Goal: Task Accomplishment & Management: Manage account settings

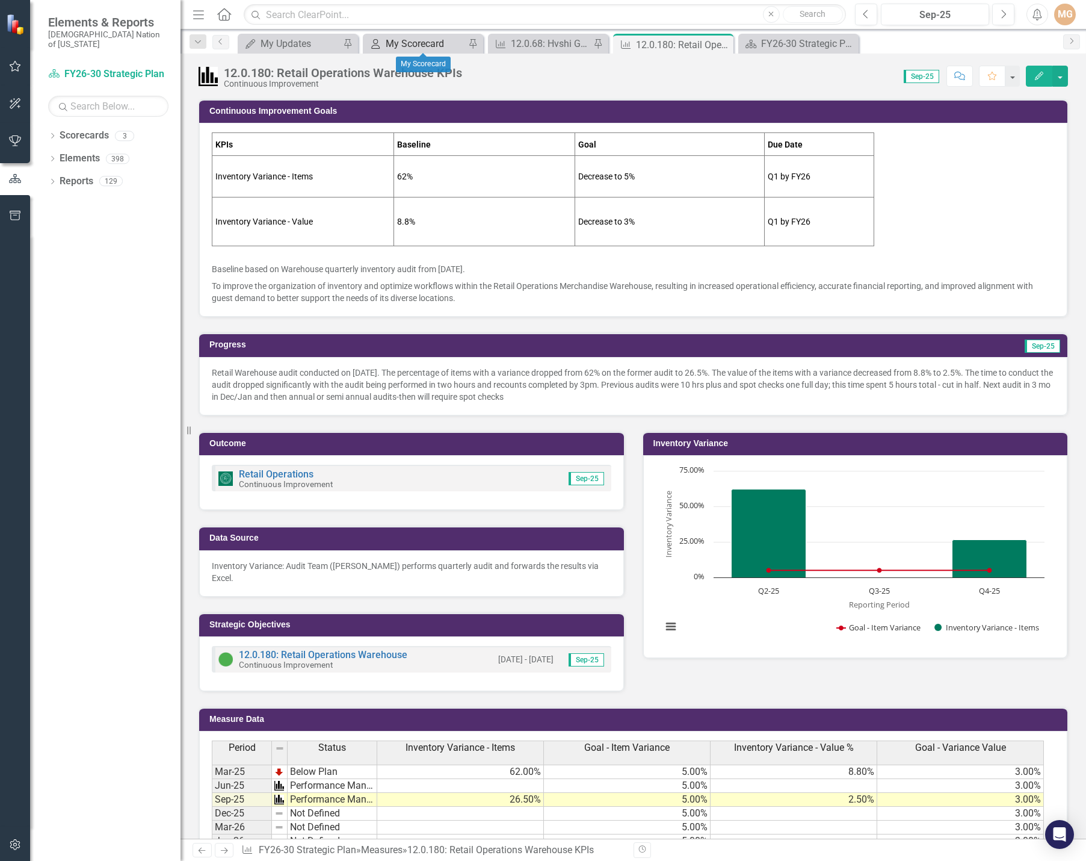
click at [425, 48] on div "My Scorecard" at bounding box center [425, 43] width 79 height 15
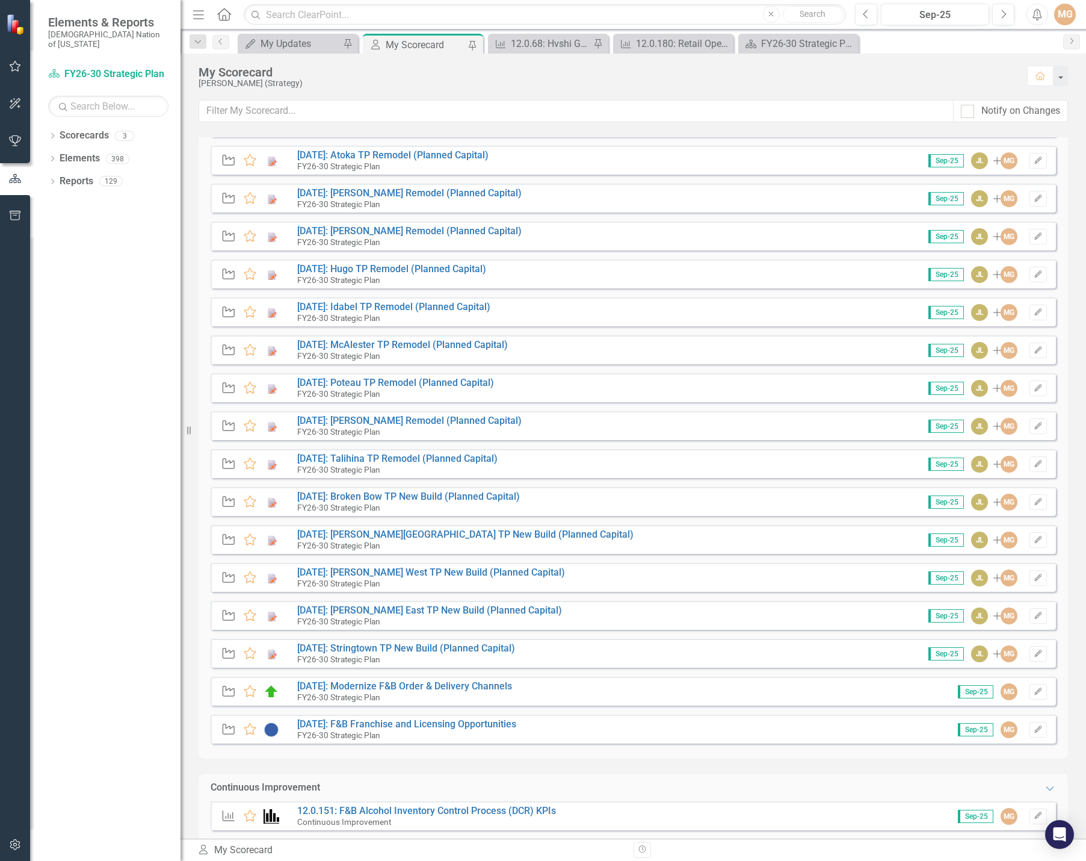
scroll to position [469, 0]
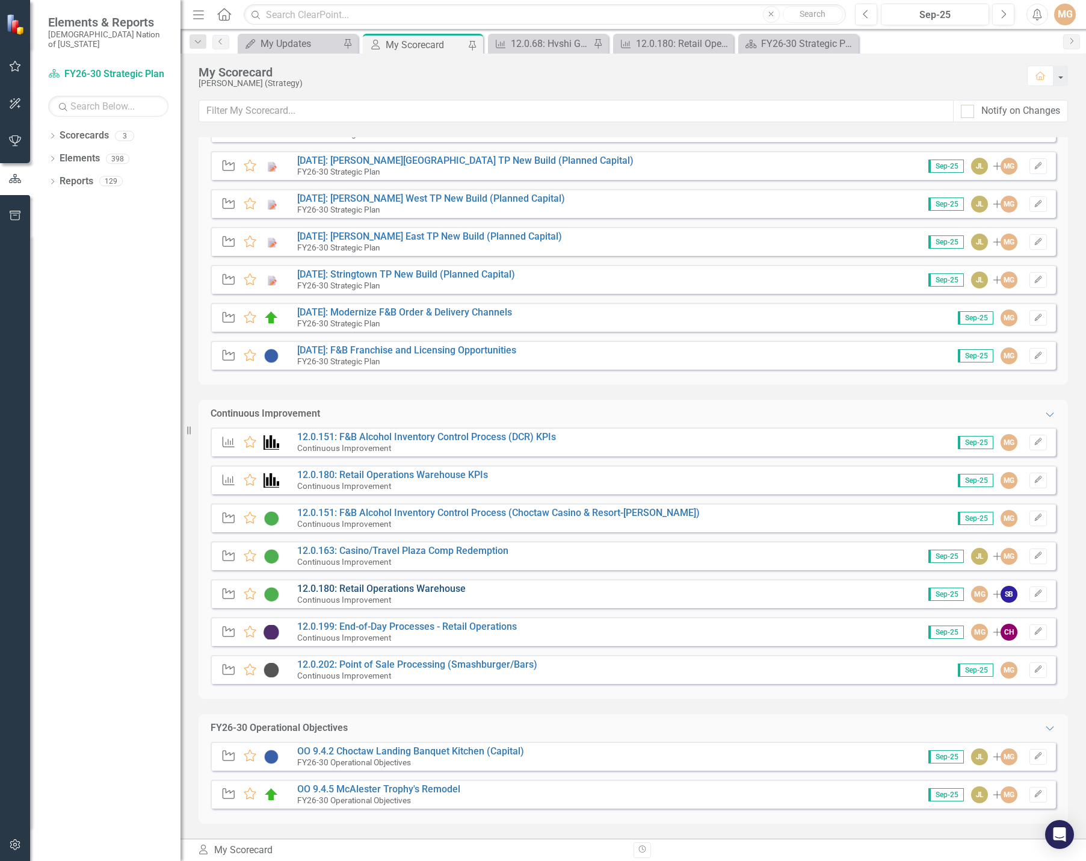
click at [443, 593] on link "12.0.180: Retail Operations Warehouse" at bounding box center [381, 588] width 168 height 11
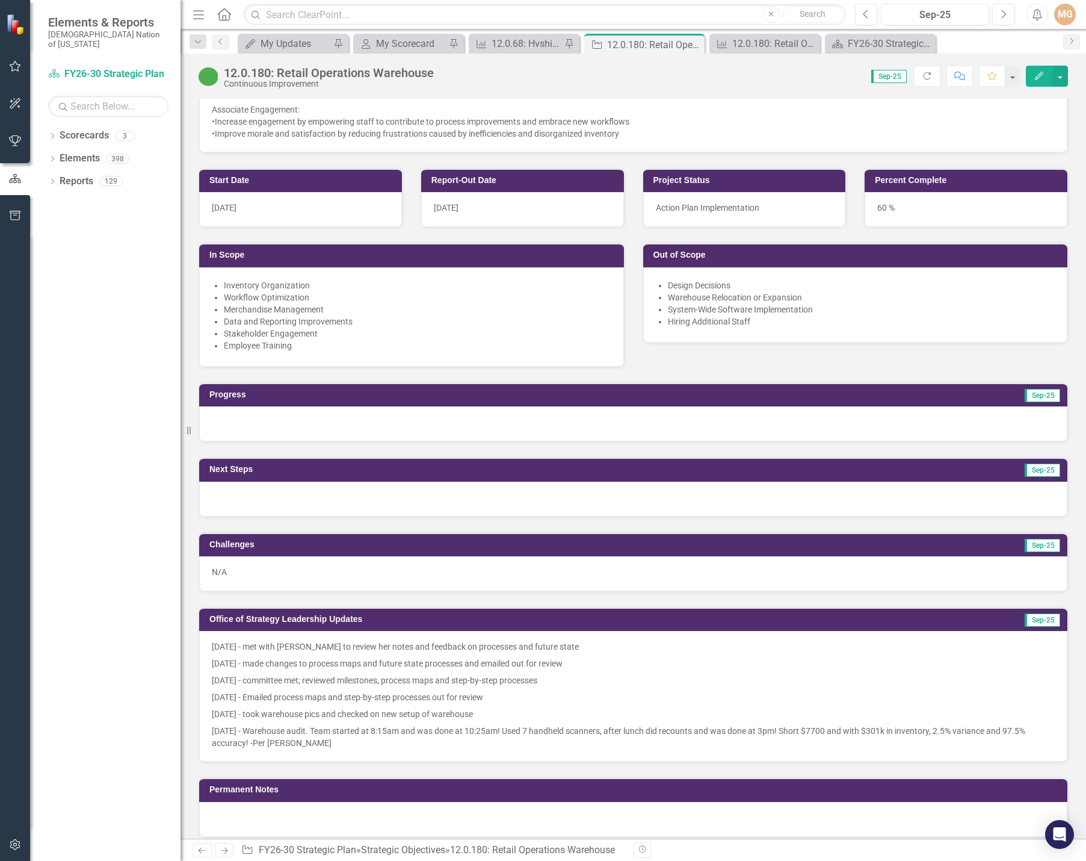
scroll to position [662, 0]
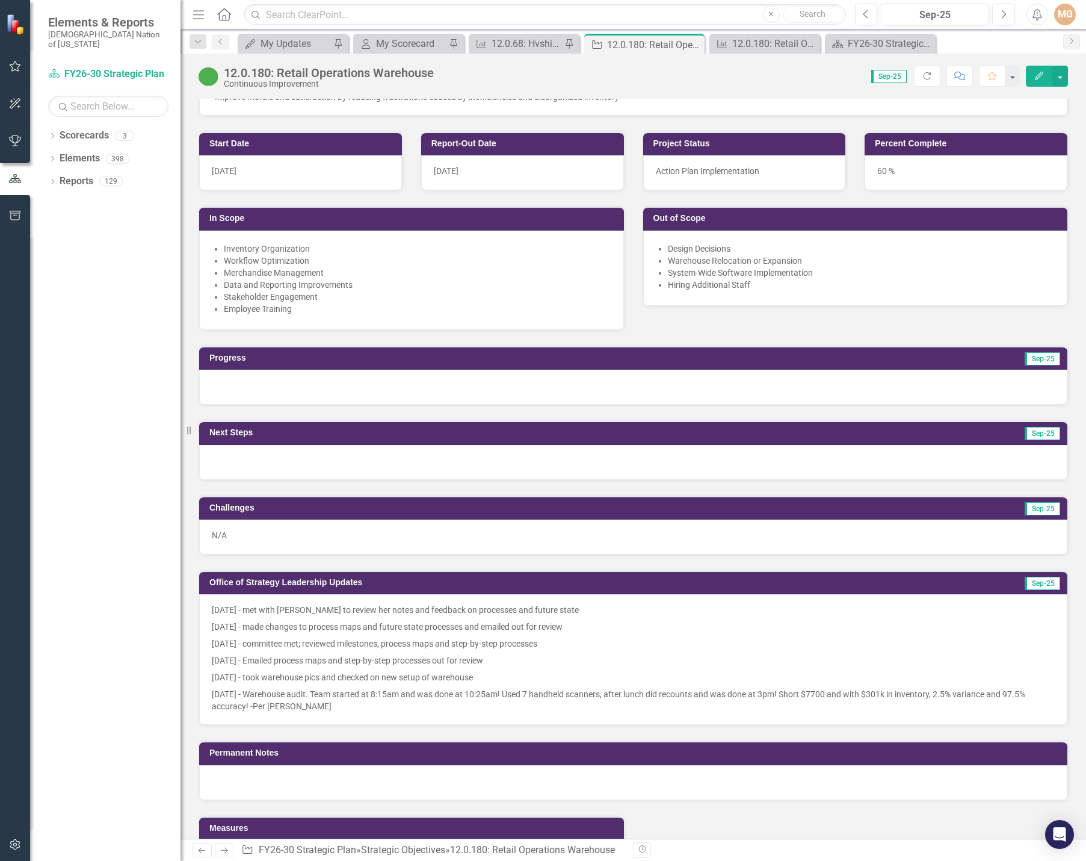
click at [342, 387] on div at bounding box center [633, 386] width 868 height 35
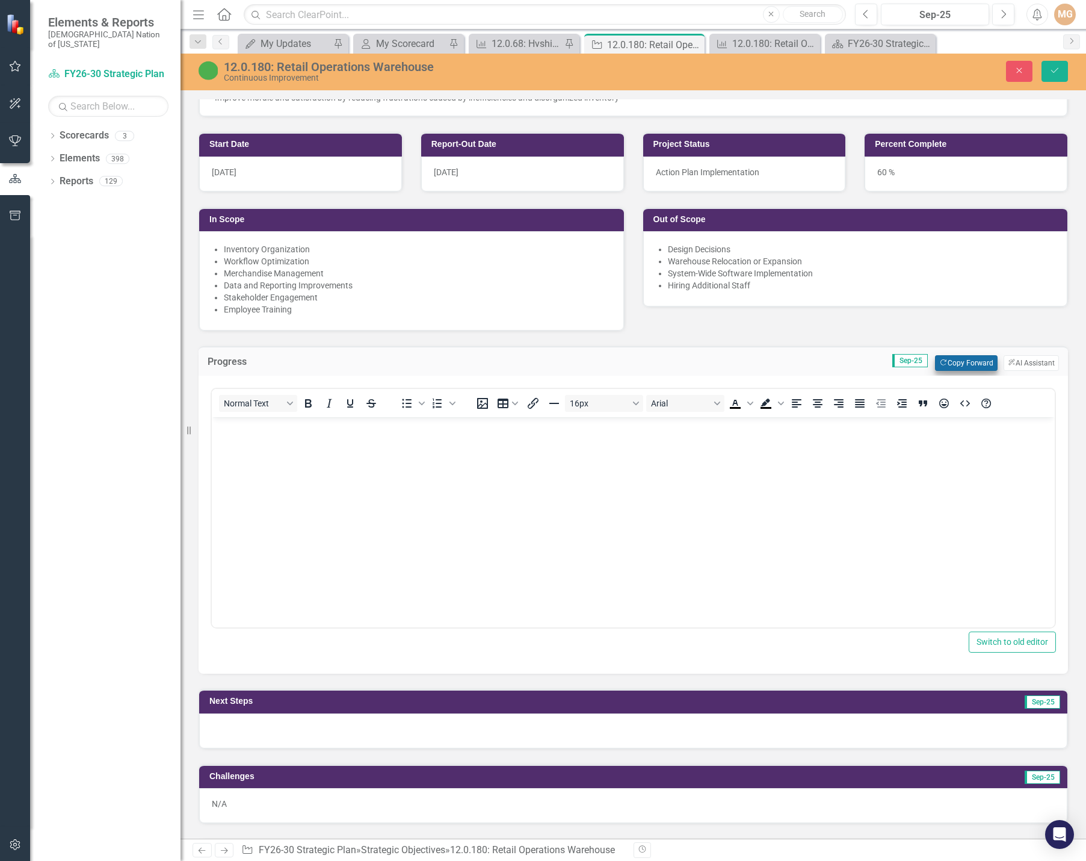
scroll to position [0, 0]
click at [966, 363] on button "Copy Forward Copy Forward" at bounding box center [966, 363] width 62 height 16
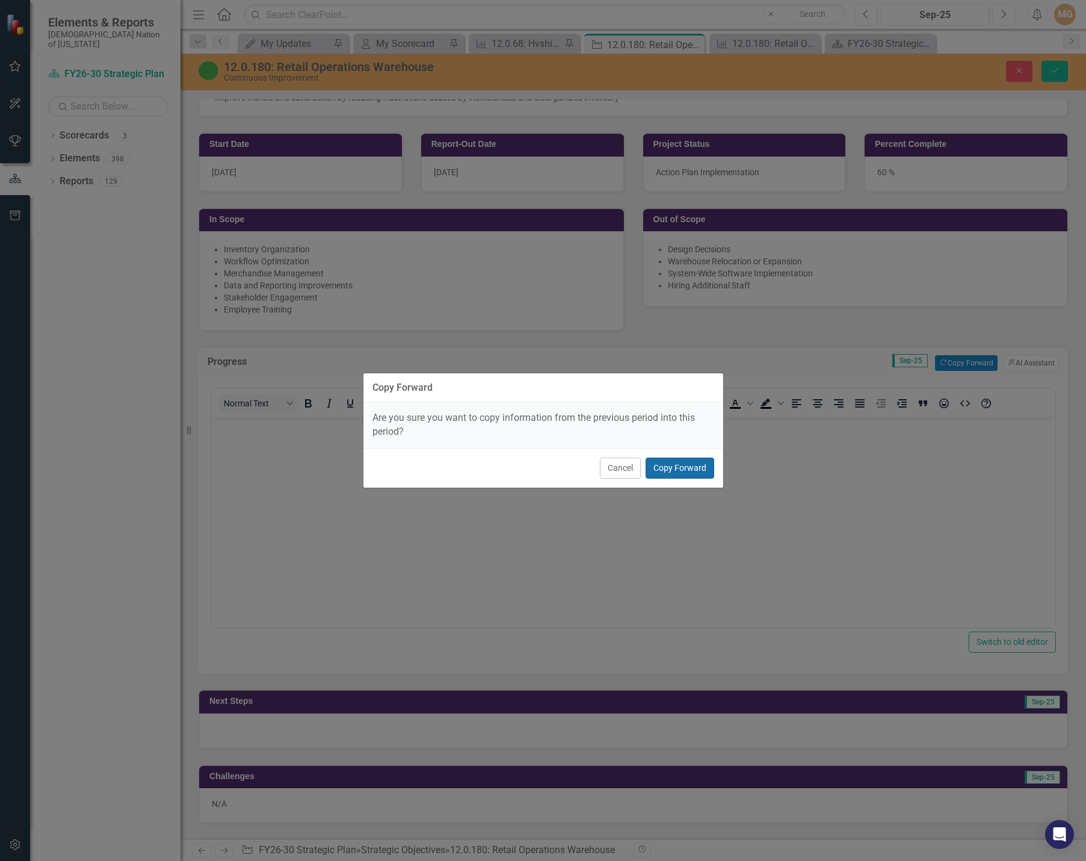
click at [682, 473] on button "Copy Forward" at bounding box center [680, 467] width 69 height 21
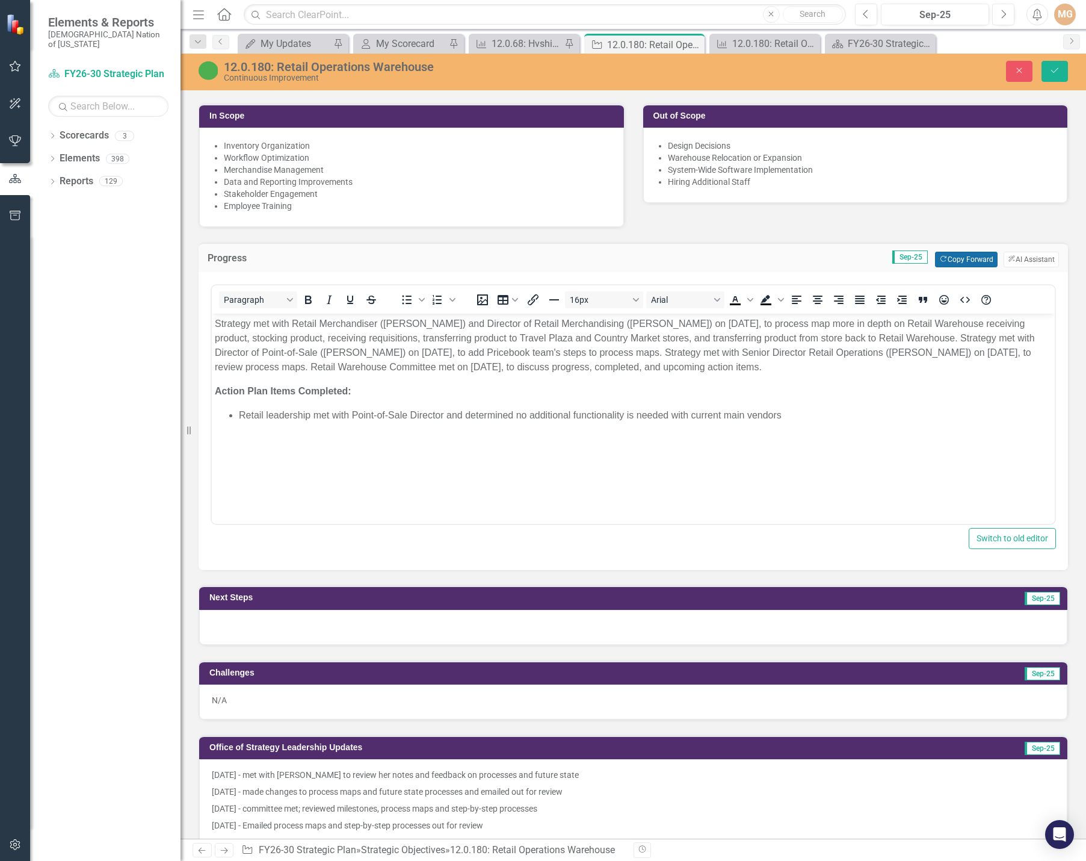
scroll to position [782, 0]
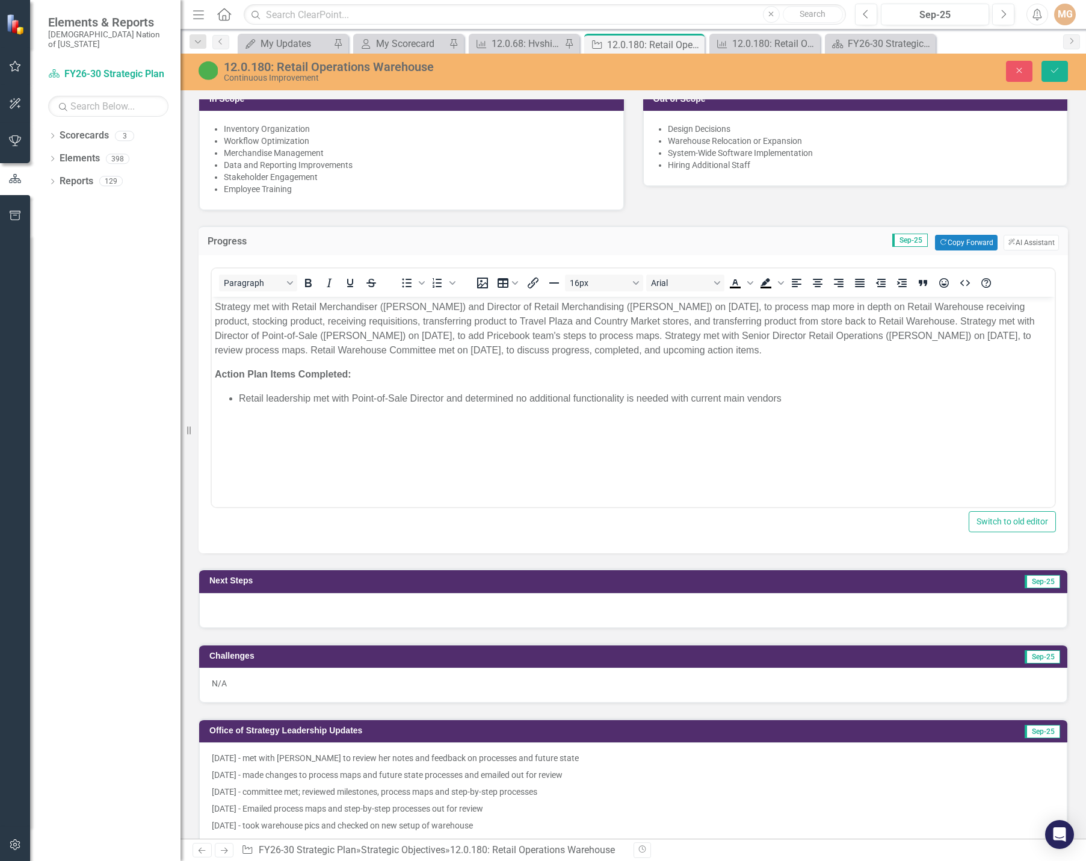
click at [566, 610] on div at bounding box center [633, 610] width 868 height 35
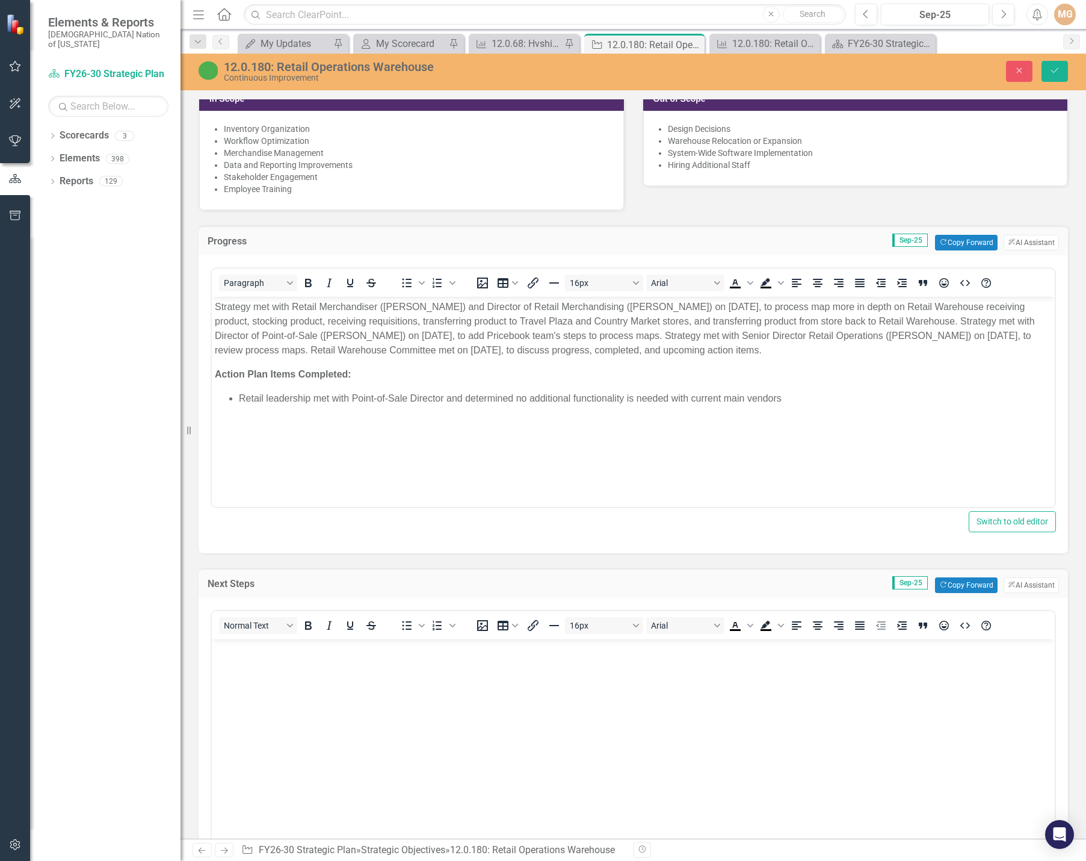
scroll to position [0, 0]
click at [976, 586] on button "Copy Forward Copy Forward" at bounding box center [966, 585] width 62 height 16
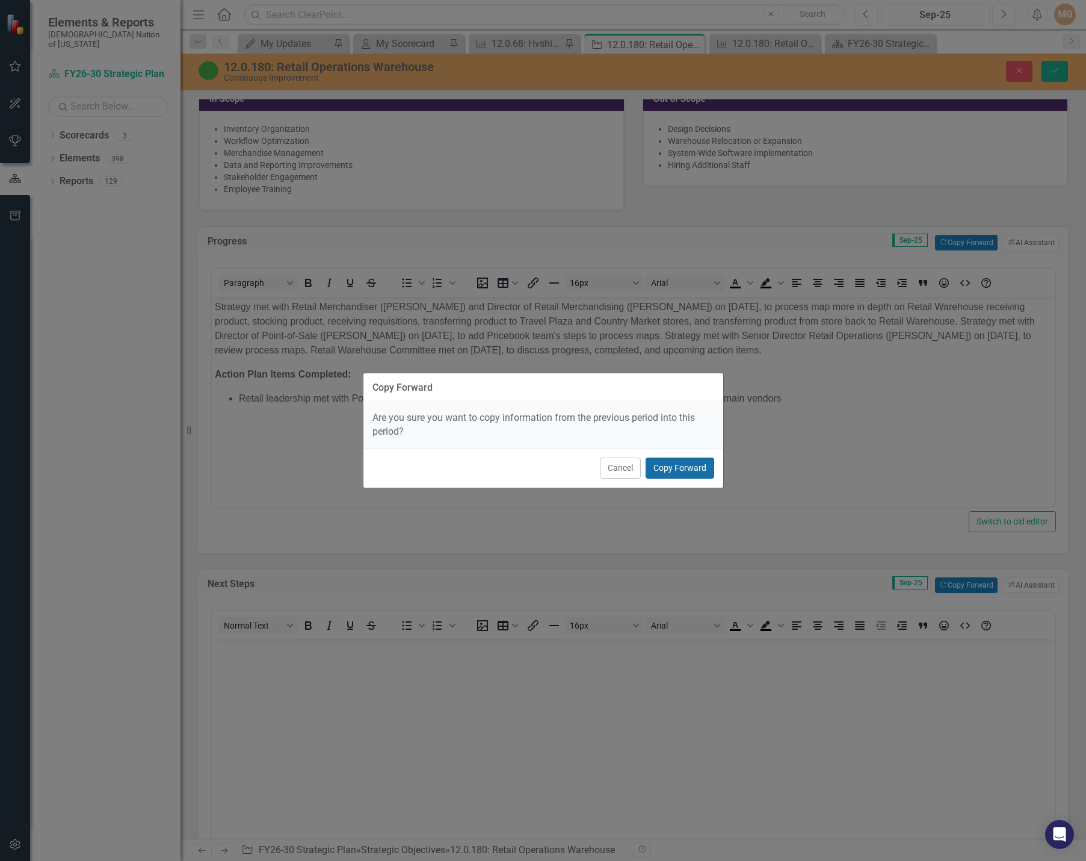
click at [673, 466] on button "Copy Forward" at bounding box center [680, 467] width 69 height 21
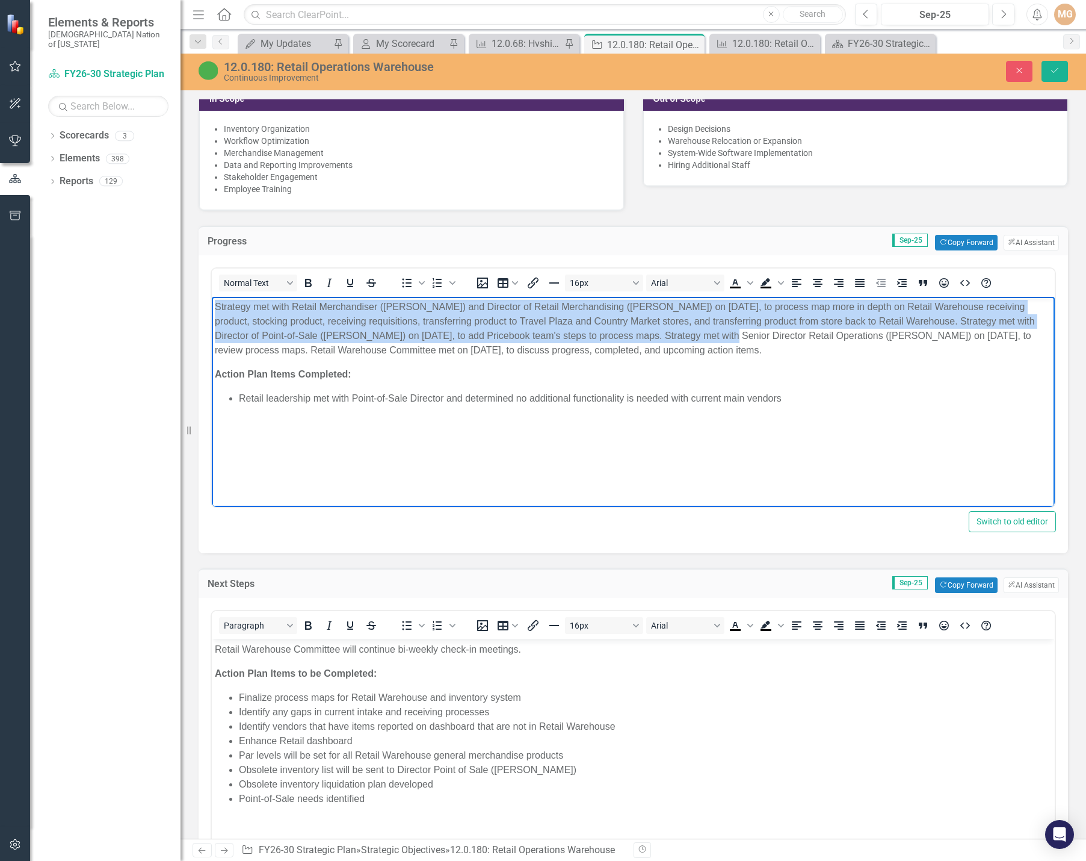
drag, startPoint x: 685, startPoint y: 332, endPoint x: 161, endPoint y: 307, distance: 525.4
click at [212, 307] on html "Strategy met with Retail Merchandiser ([PERSON_NAME]) and Director of Retail Me…" at bounding box center [633, 387] width 843 height 181
drag, startPoint x: 683, startPoint y: 332, endPoint x: 212, endPoint y: 300, distance: 471.7
click at [212, 300] on body "Strategy met with Retail Merchandiser ([PERSON_NAME]) and Director of Retail Me…" at bounding box center [633, 387] width 843 height 181
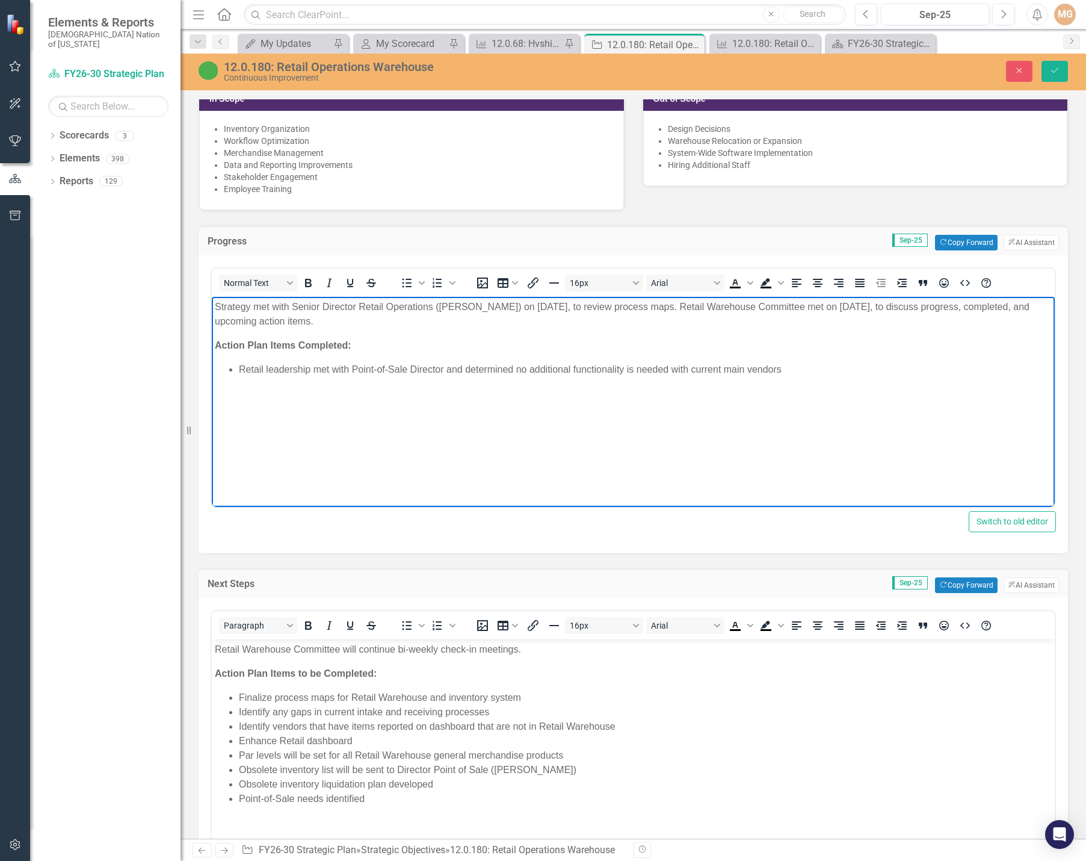
click at [531, 327] on p "Strategy met with Senior Director Retail Operations ([PERSON_NAME]) on [DATE], …" at bounding box center [633, 314] width 837 height 29
drag, startPoint x: 497, startPoint y: 306, endPoint x: 440, endPoint y: 305, distance: 57.2
click at [440, 305] on p "Strategy met with Senior Director Retail Operations ([PERSON_NAME]) on [DATE], …" at bounding box center [633, 314] width 837 height 29
drag, startPoint x: 539, startPoint y: 304, endPoint x: 498, endPoint y: 306, distance: 41.0
click at [498, 306] on p "Strategy met with Senior Director Retail Operations ([PERSON_NAME]) on [DATE], …" at bounding box center [633, 314] width 837 height 29
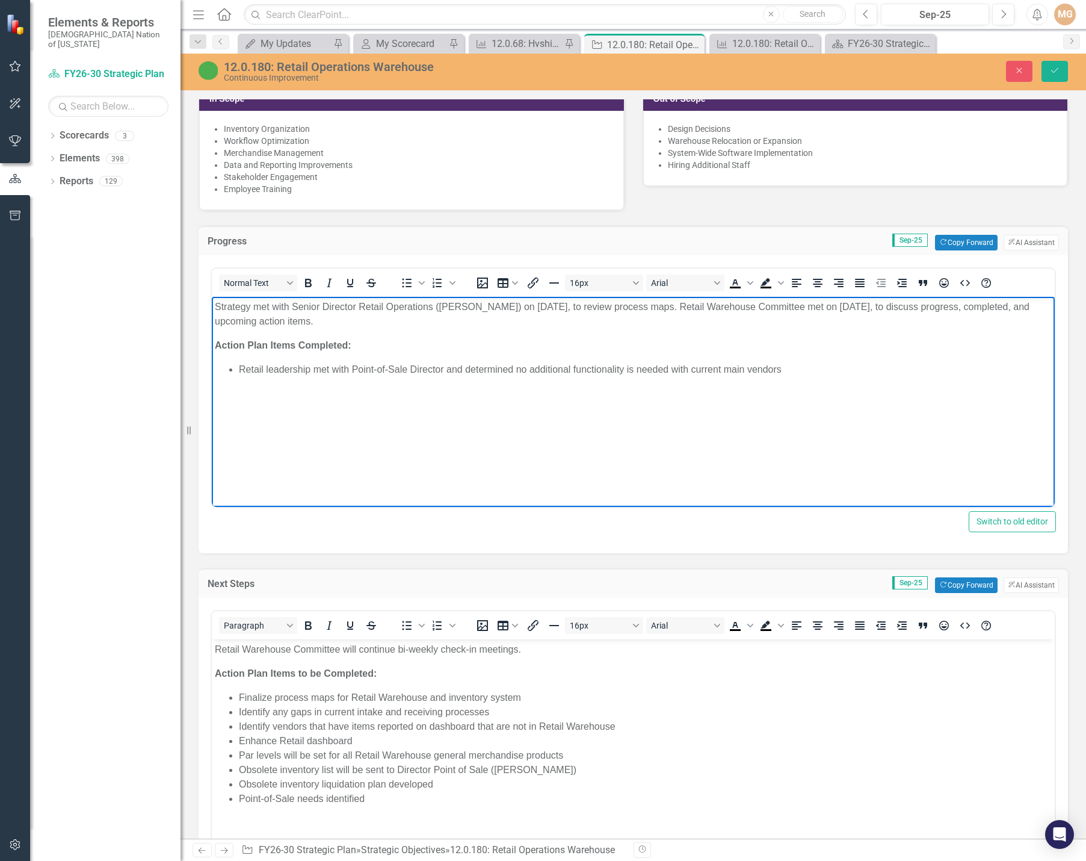
click at [920, 323] on p "Strategy met with Senior Director Retail Operations ([PERSON_NAME]) on [DATE], …" at bounding box center [633, 314] width 837 height 29
drag, startPoint x: 893, startPoint y: 305, endPoint x: 850, endPoint y: 309, distance: 43.6
click at [850, 309] on p "Strategy met with Senior Director Retail Operations ([PERSON_NAME]) on [DATE], …" at bounding box center [633, 314] width 837 height 29
click at [908, 307] on p "Strategy met with Senior Director Retail Operations ([PERSON_NAME]) on [DATE], …" at bounding box center [633, 314] width 837 height 29
drag, startPoint x: 926, startPoint y: 307, endPoint x: 906, endPoint y: 308, distance: 19.9
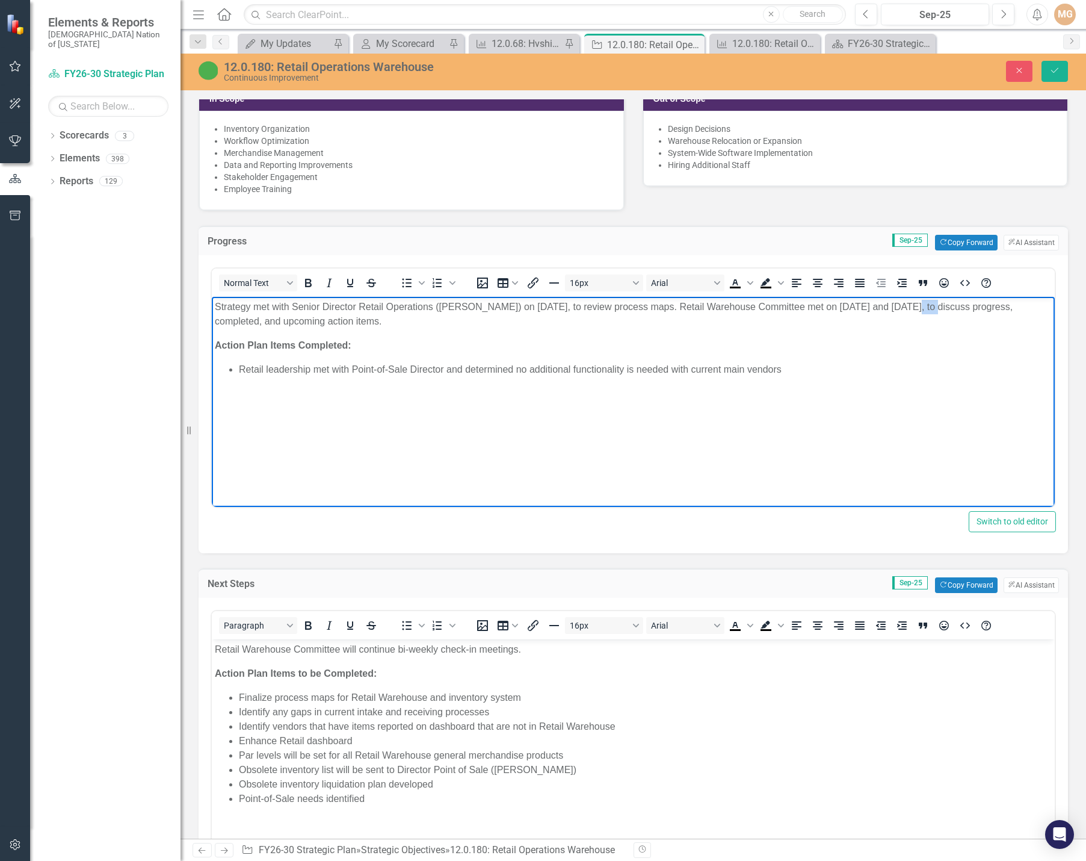
click at [906, 308] on p "Strategy met with Senior Director Retail Operations ([PERSON_NAME]) on [DATE], …" at bounding box center [633, 314] width 837 height 29
click at [326, 383] on body "Strategy met with Senior Director Retail Operations ([PERSON_NAME]) on [DATE], …" at bounding box center [633, 387] width 843 height 181
click at [310, 382] on body "Strategy met with Senior Director Retail Operations ([PERSON_NAME]) on [DATE], …" at bounding box center [633, 387] width 843 height 181
click at [786, 368] on li "Retail leadership met with Point-of-Sale Director and determined no additional …" at bounding box center [645, 369] width 813 height 14
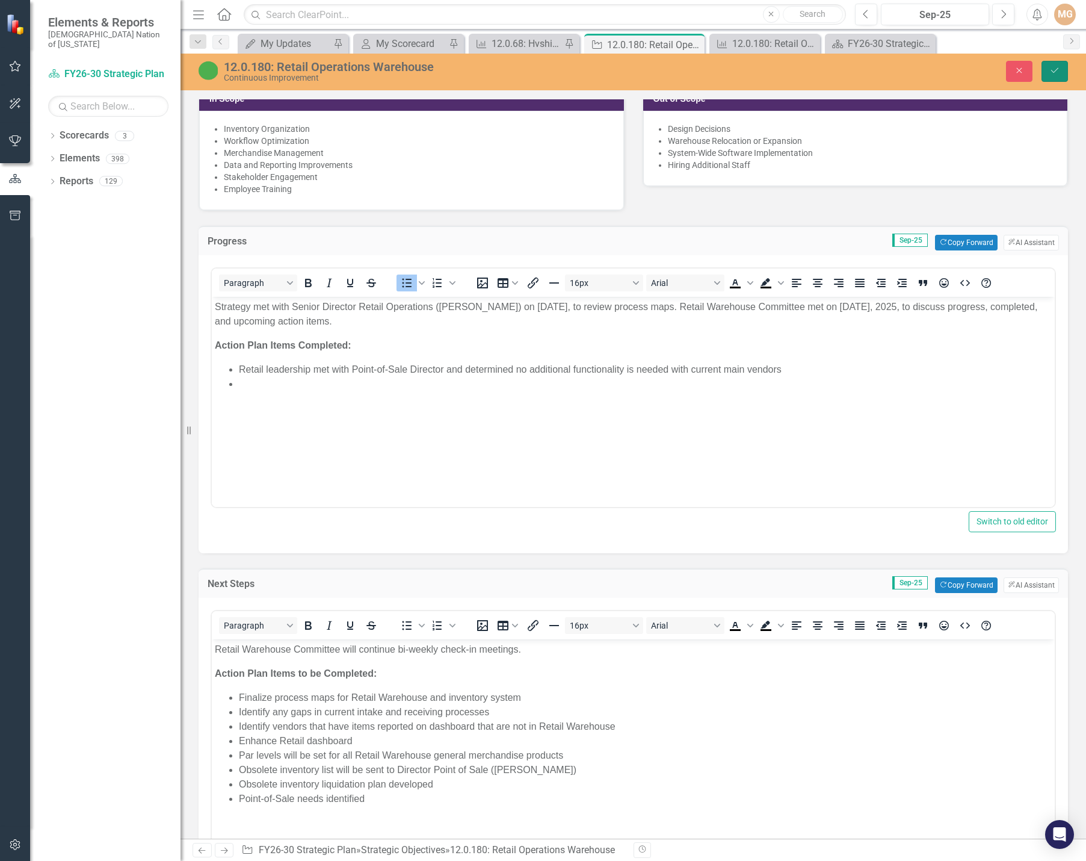
click at [1060, 78] on button "Save" at bounding box center [1055, 71] width 26 height 21
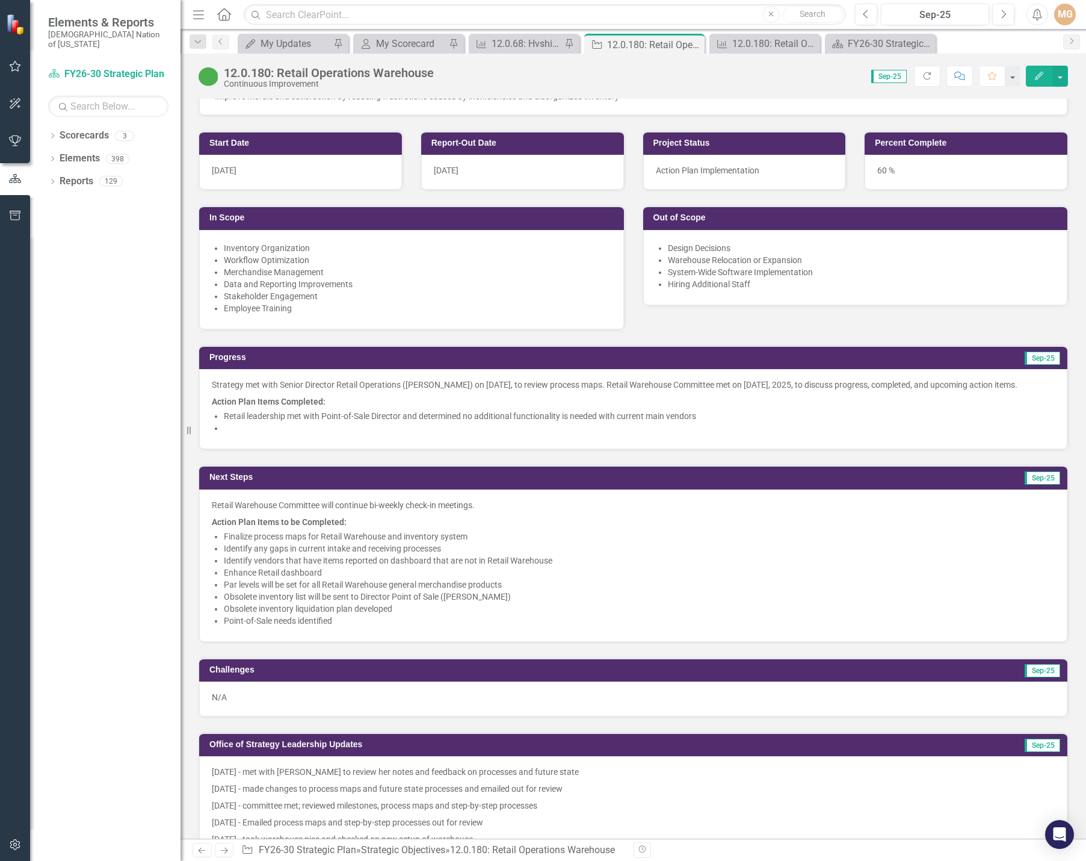
scroll to position [722, 0]
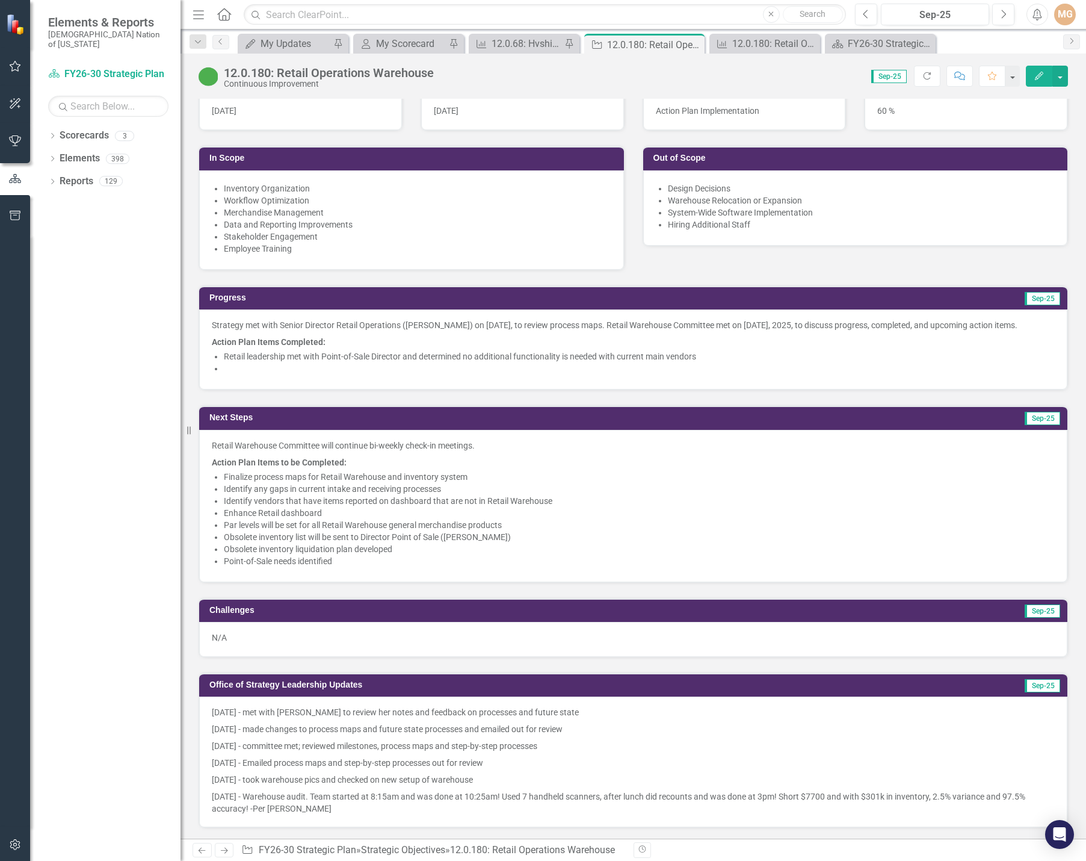
click at [630, 362] on li "Retail leadership met with Point-of-Sale Director and determined no additional …" at bounding box center [639, 356] width 831 height 12
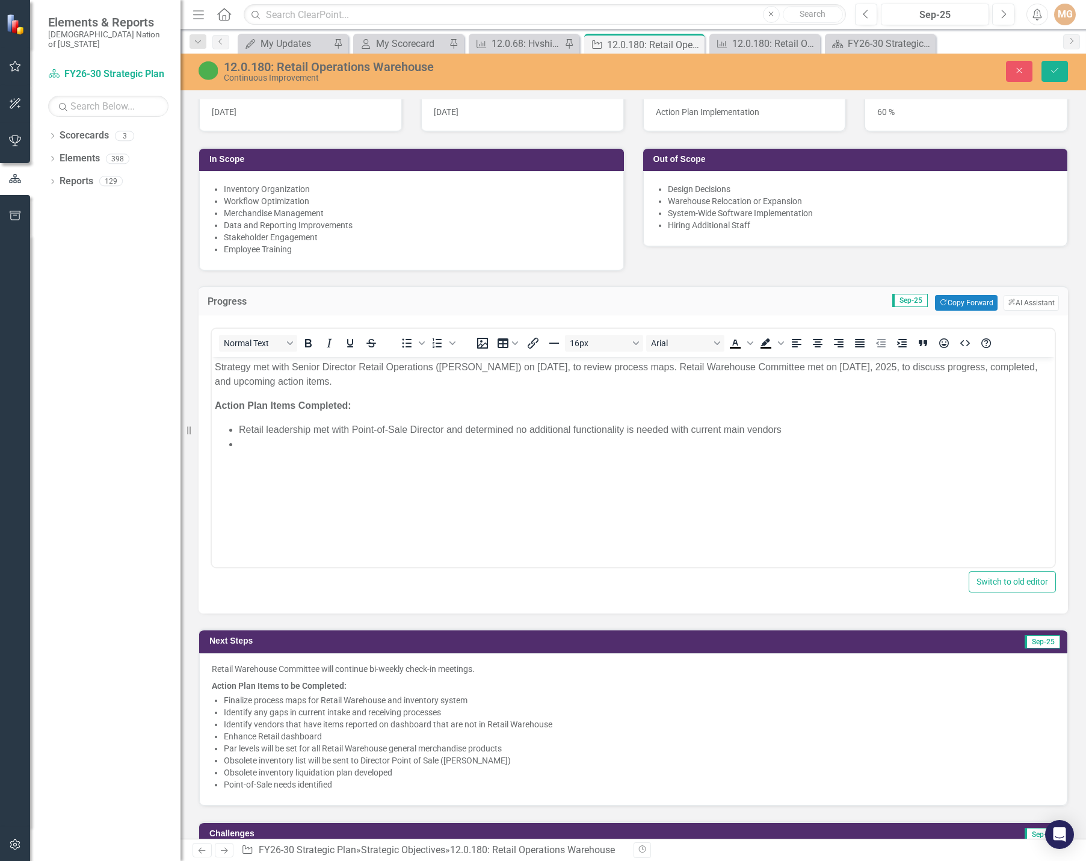
scroll to position [0, 0]
